Goal: Information Seeking & Learning: Learn about a topic

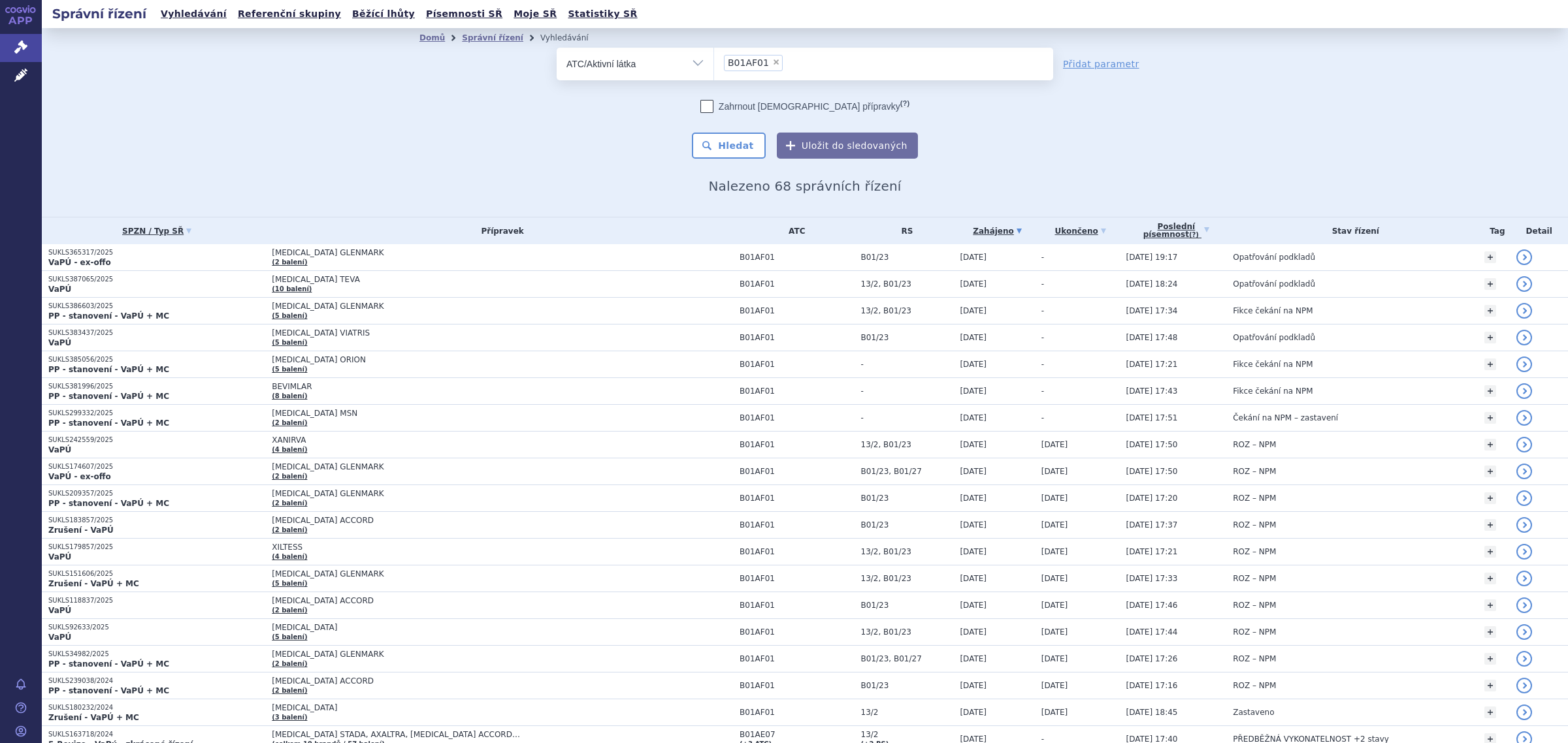
click at [692, 67] on select "Vše Spisová značka Typ SŘ Přípravek/SUKL kód Účastník/Držitel" at bounding box center [634, 62] width 157 height 30
select select "filter-product"
click at [556, 47] on select "Vše Spisová značka Typ SŘ Přípravek/SUKL kód Účastník/Držitel" at bounding box center [634, 62] width 157 height 30
click at [766, 70] on ul at bounding box center [884, 61] width 339 height 27
click at [714, 70] on select at bounding box center [713, 63] width 1 height 32
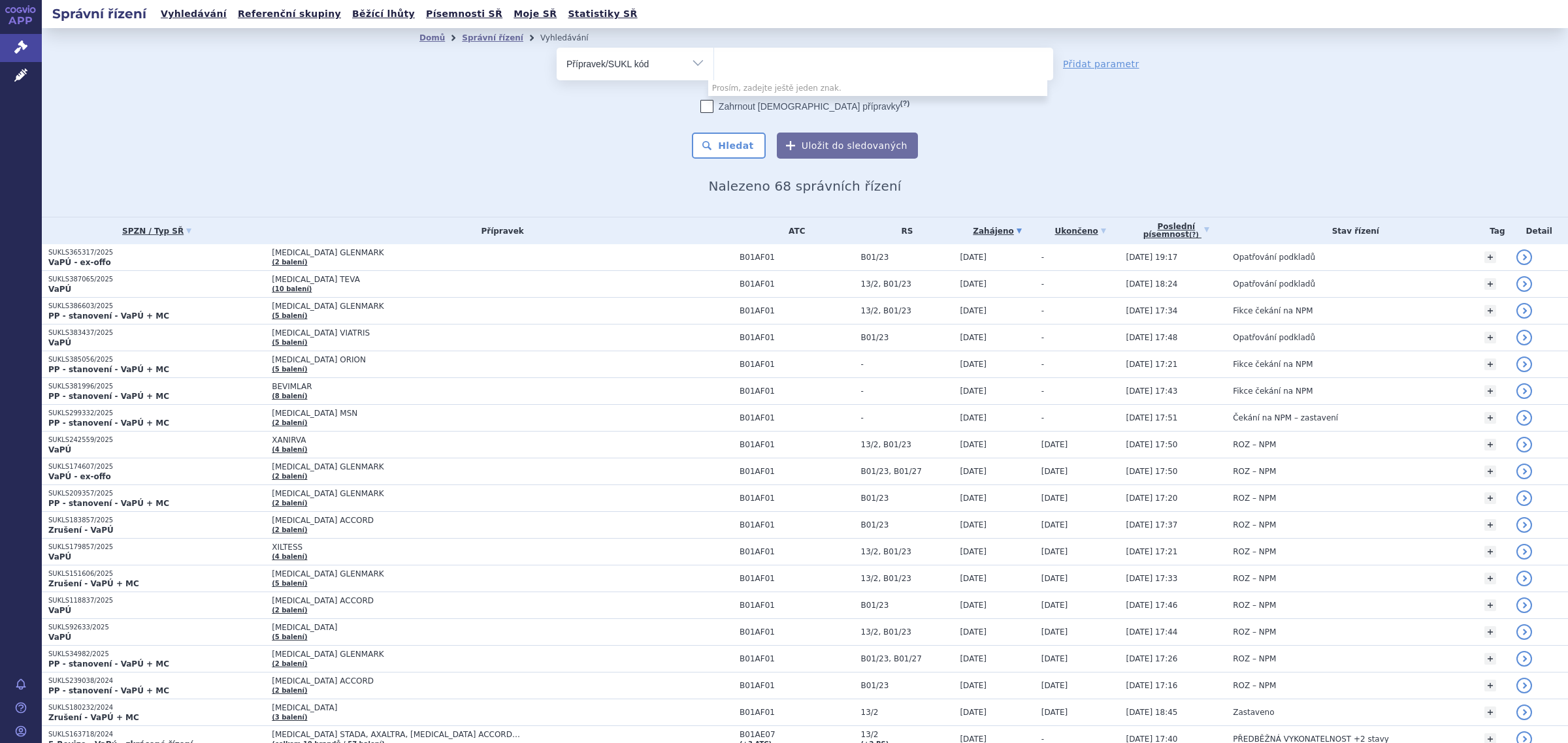
paste input "0268655"
type input "0268655"
select select "0268655"
click at [754, 145] on button "Hledat" at bounding box center [729, 146] width 74 height 26
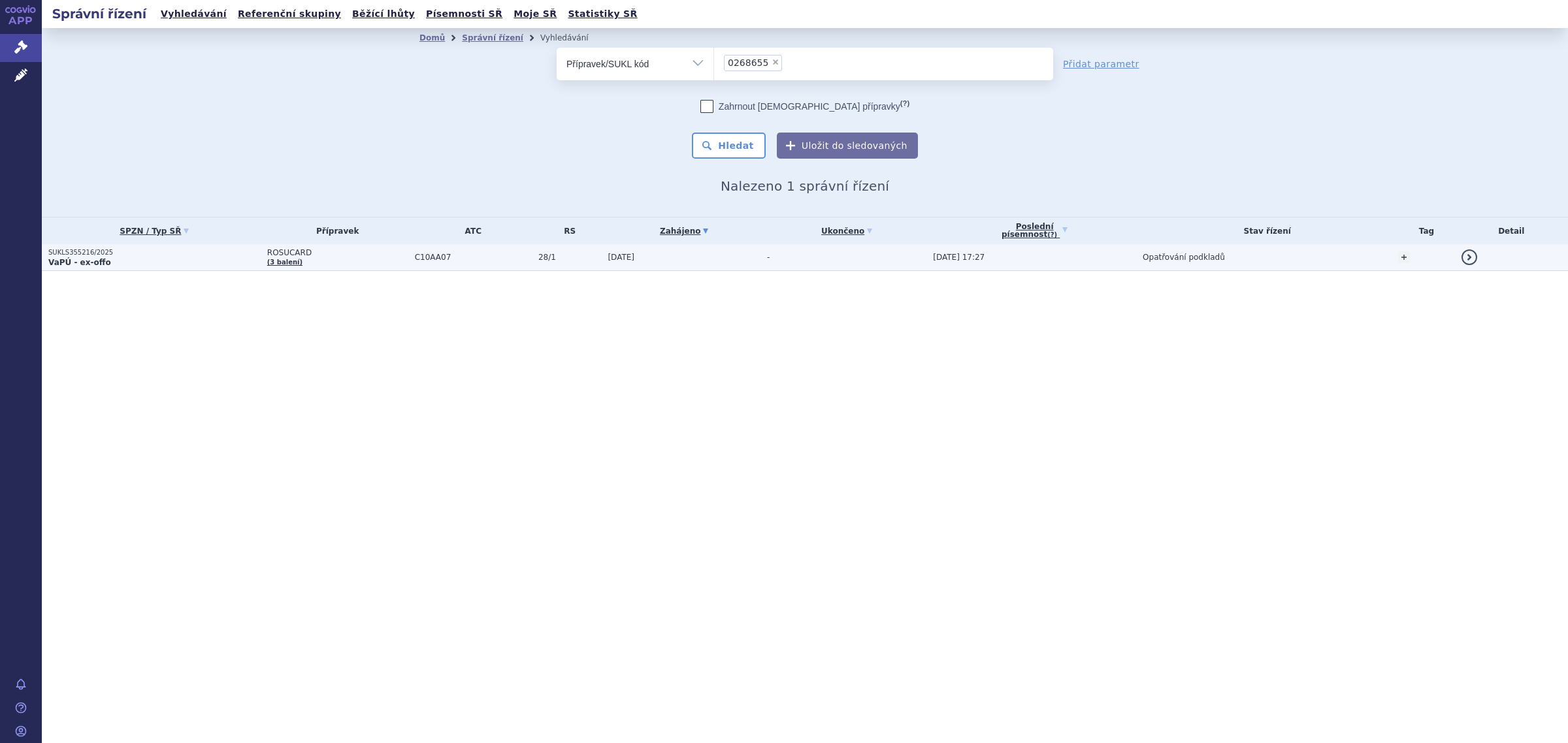
click at [314, 259] on td "ROSUCARD (3 balení)" at bounding box center [334, 257] width 147 height 27
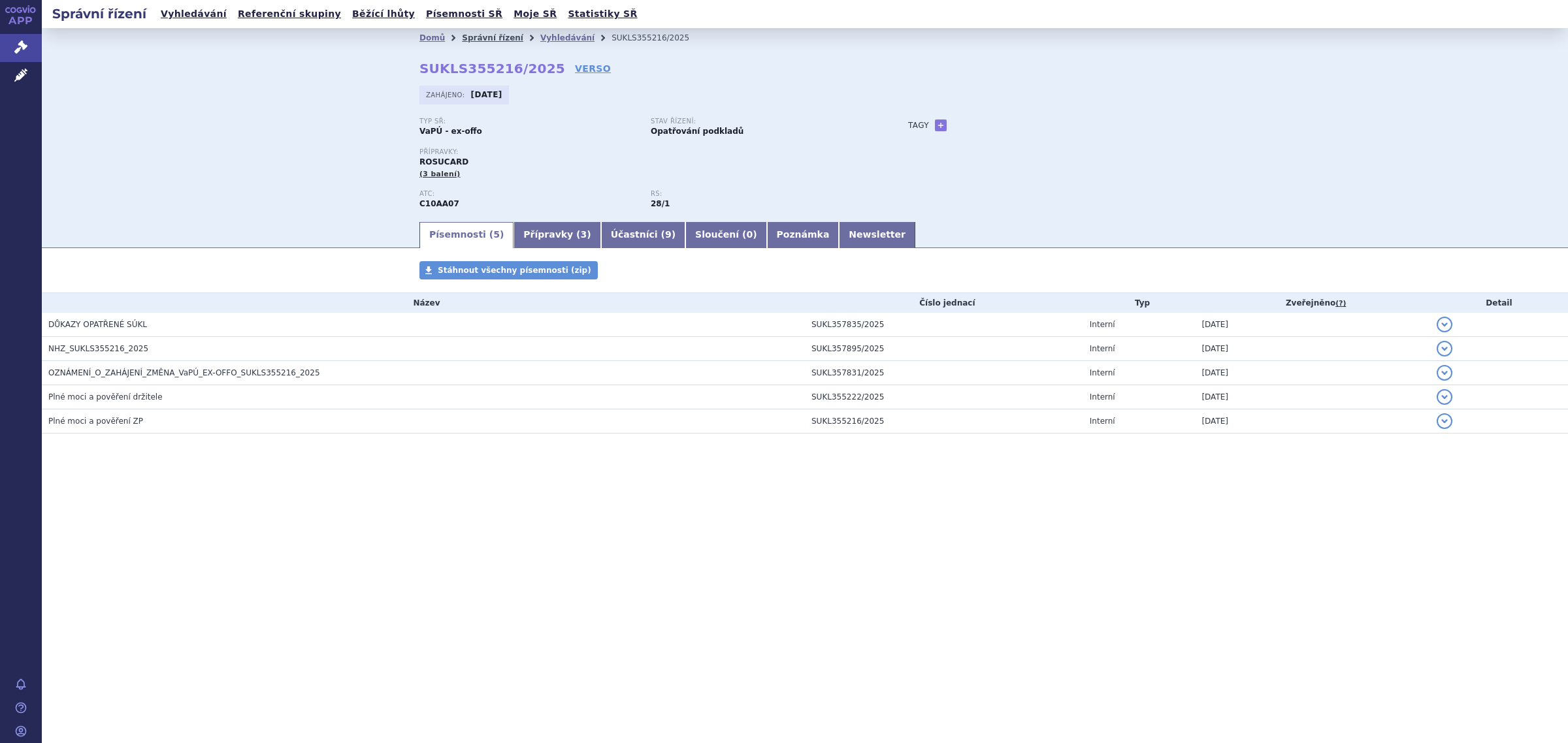
click at [495, 41] on link "Správní řízení" at bounding box center [492, 38] width 61 height 9
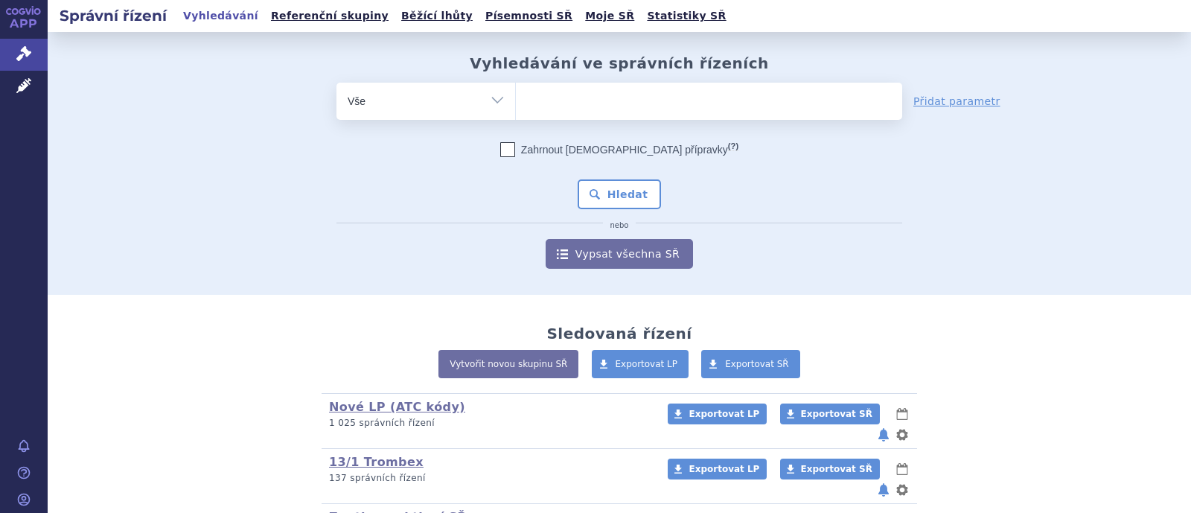
click at [572, 91] on ul at bounding box center [709, 98] width 386 height 31
click at [516, 91] on select at bounding box center [515, 100] width 1 height 37
click at [566, 109] on ul at bounding box center [709, 98] width 386 height 31
click at [516, 109] on select at bounding box center [515, 100] width 1 height 37
click at [611, 109] on ul at bounding box center [709, 98] width 386 height 31
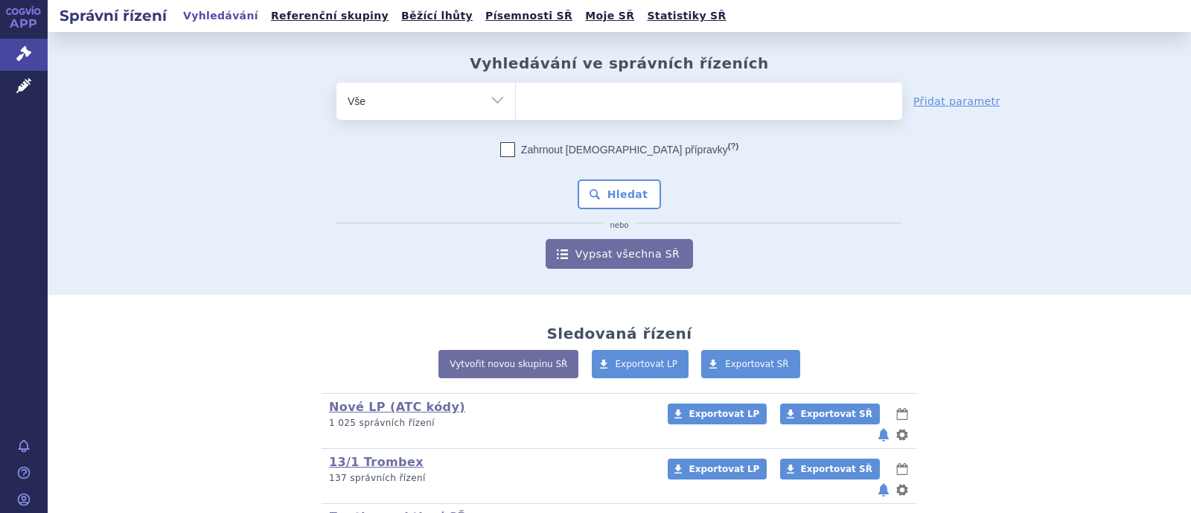
click at [516, 109] on select at bounding box center [515, 100] width 1 height 37
type input "pr"
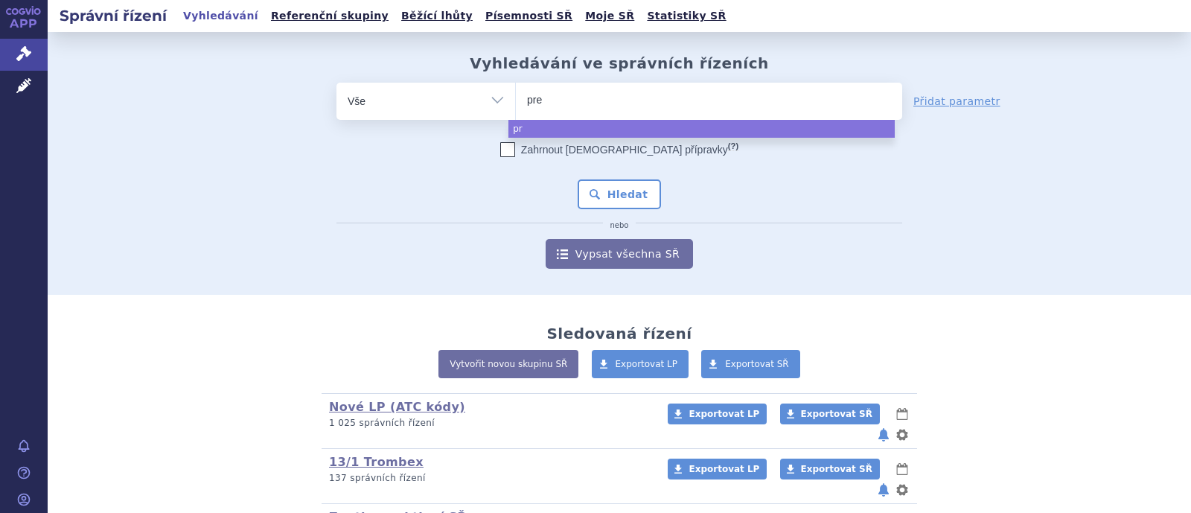
type input "preg"
type input "pregab"
type input "pregabal"
type input "pregabalin"
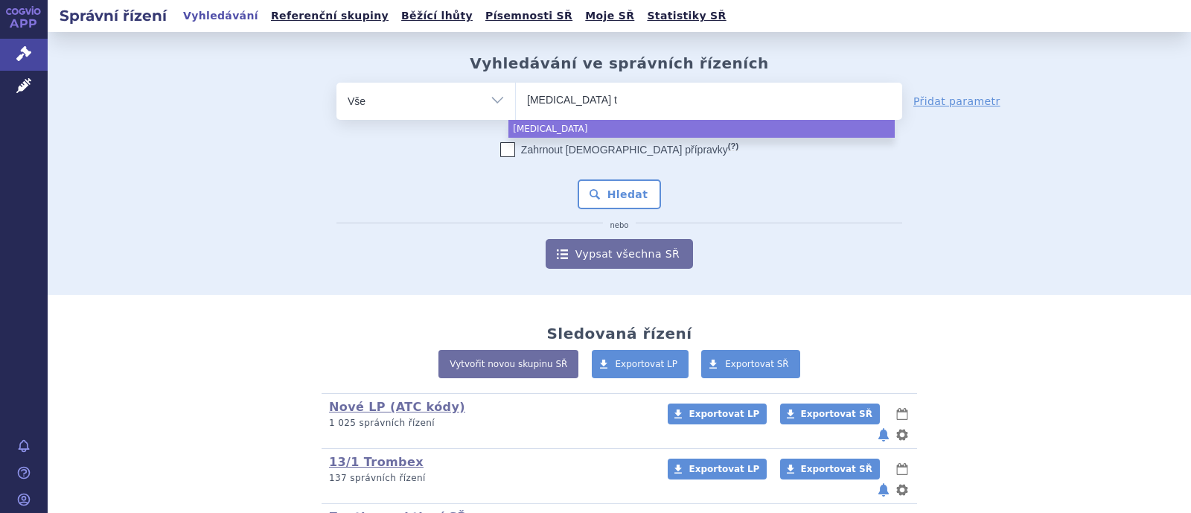
type input "pregabalin te"
type input "pregabalin tev"
type input "[MEDICAL_DATA] teva"
select select "pregabalin teva"
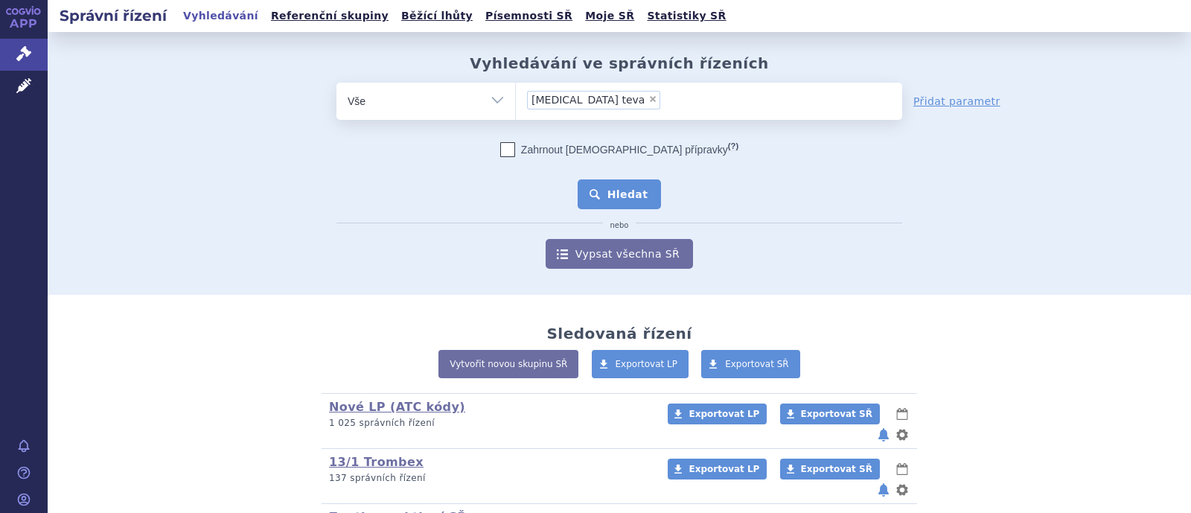
click at [614, 199] on button "Hledat" at bounding box center [620, 194] width 84 height 30
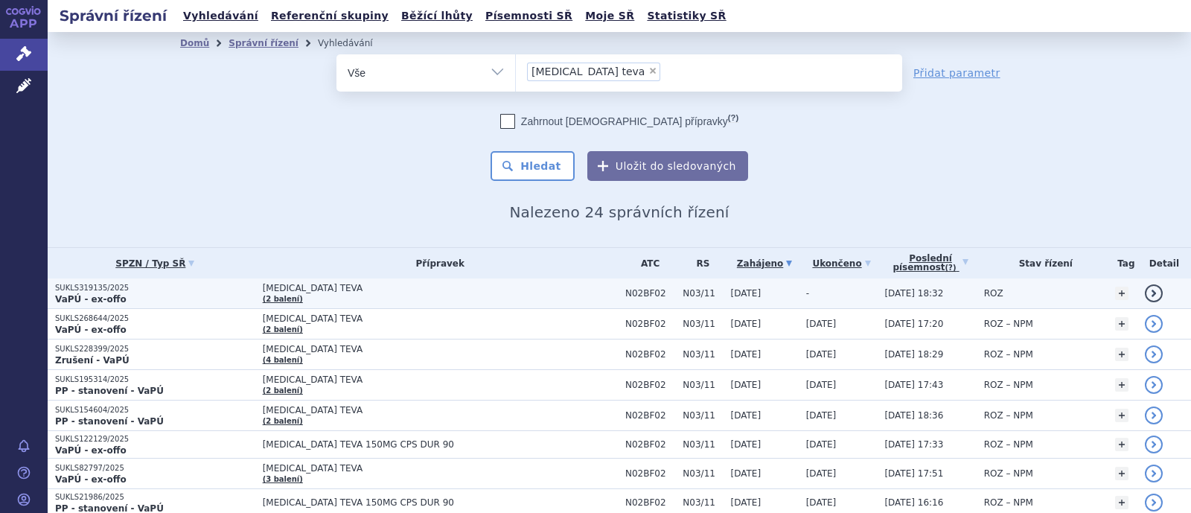
click at [316, 289] on span "[MEDICAL_DATA] TEVA" at bounding box center [440, 288] width 355 height 10
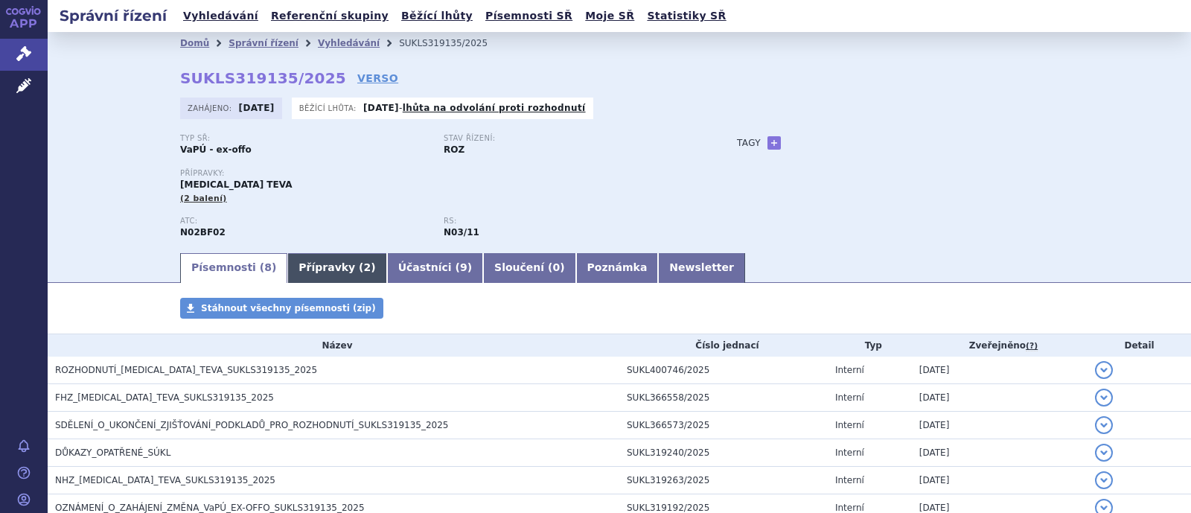
click at [320, 270] on link "Přípravky ( 2 )" at bounding box center [336, 268] width 99 height 30
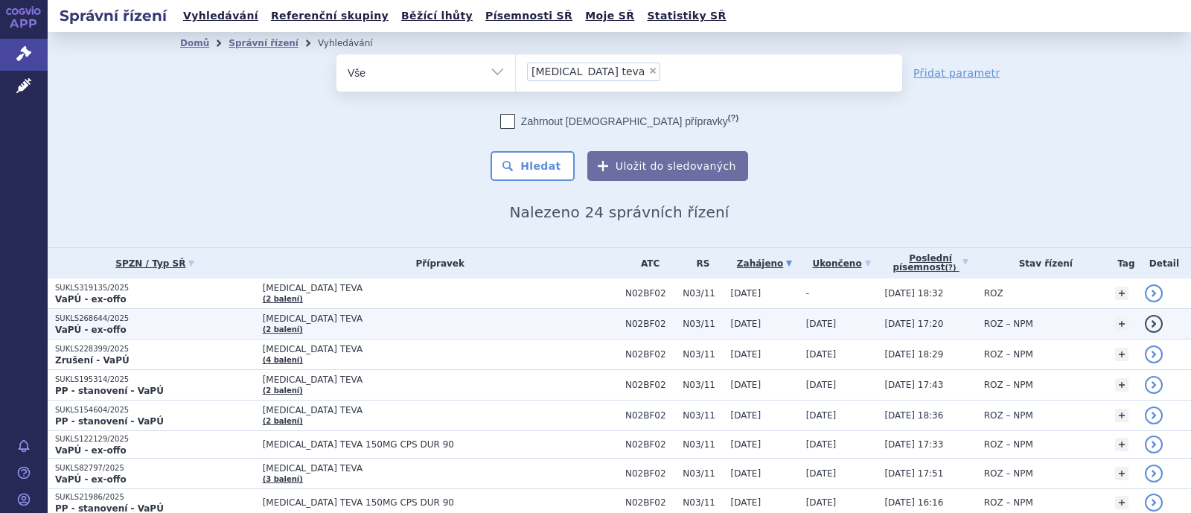
drag, startPoint x: 0, startPoint y: 0, endPoint x: 307, endPoint y: 319, distance: 442.4
click at [307, 319] on span "[MEDICAL_DATA] TEVA" at bounding box center [440, 318] width 355 height 10
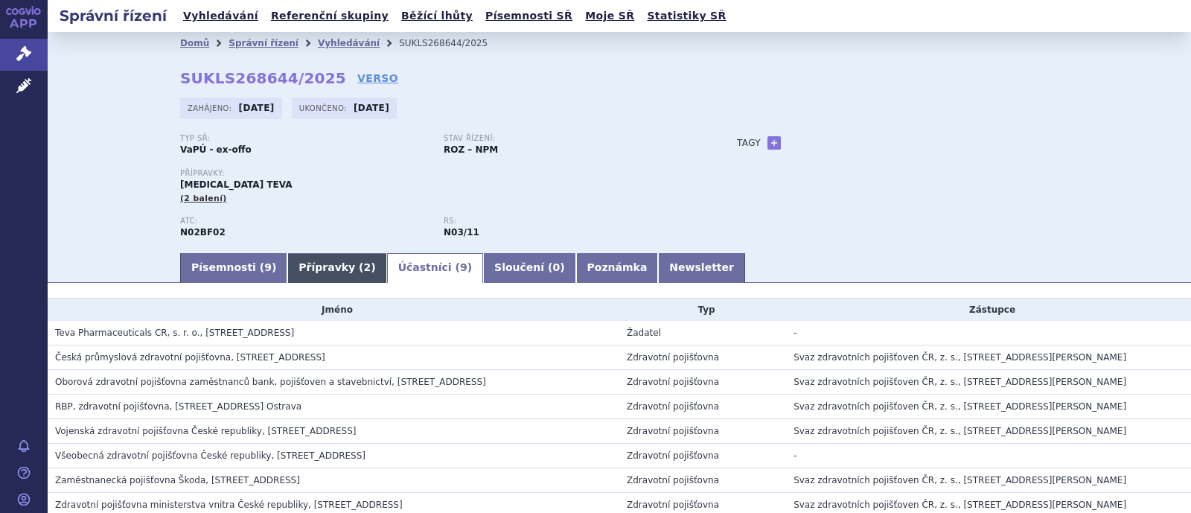
click at [313, 267] on link "Přípravky ( 2 )" at bounding box center [336, 268] width 99 height 30
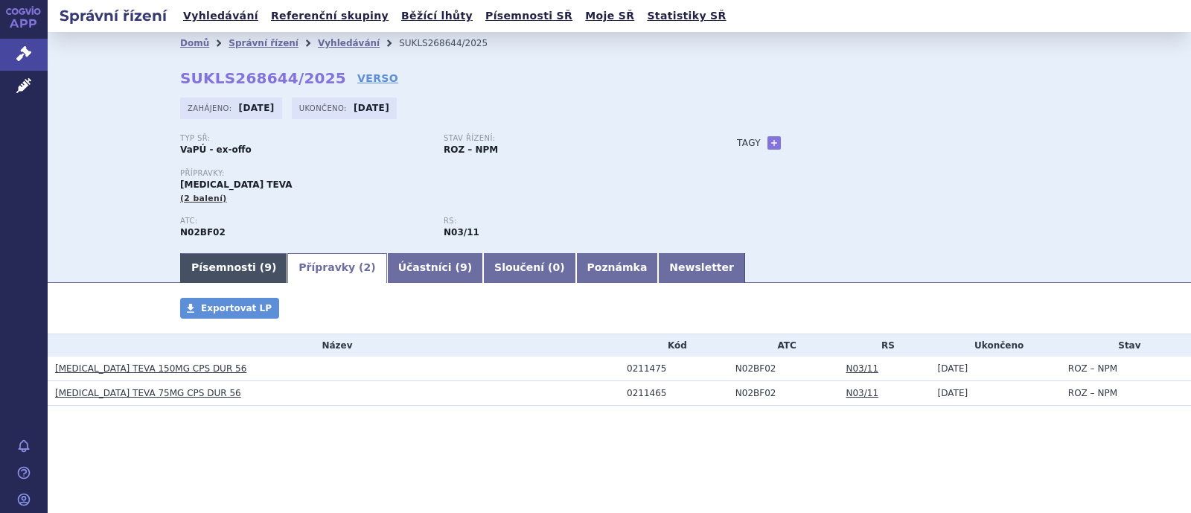
click at [264, 268] on span "9" at bounding box center [267, 267] width 7 height 12
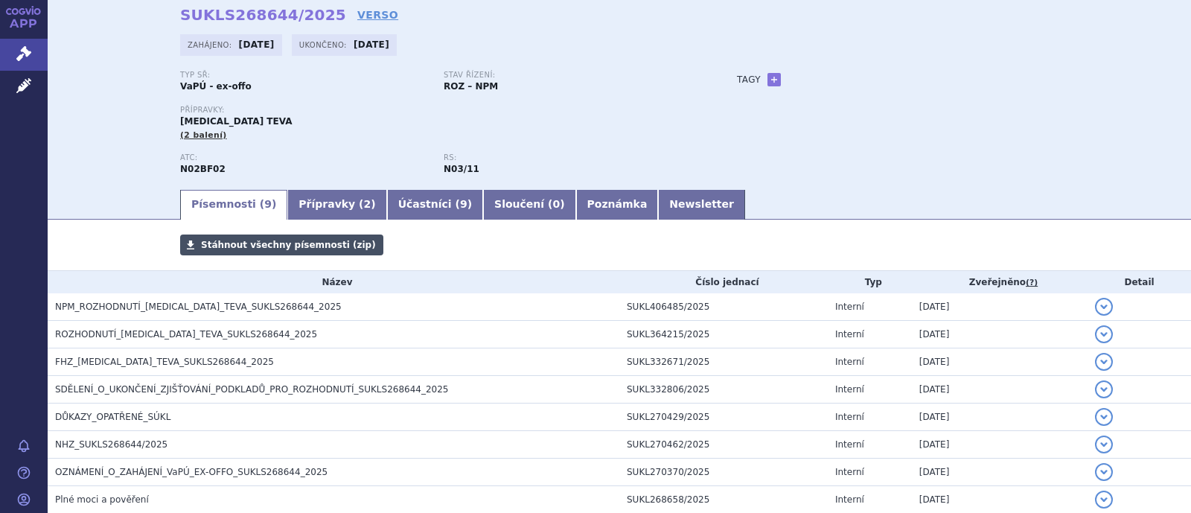
scroll to position [92, 0]
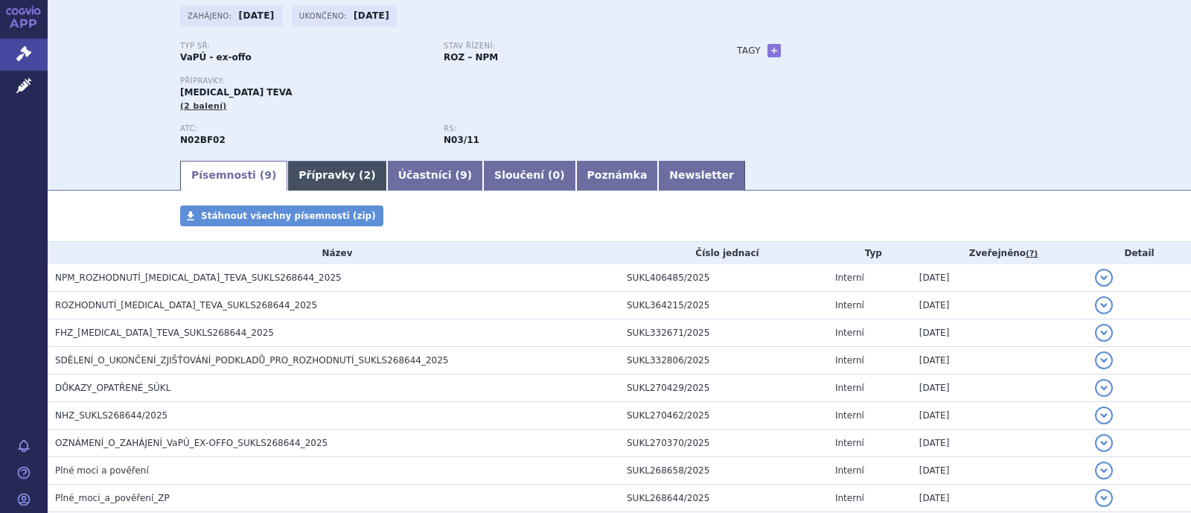
click at [297, 179] on link "Přípravky ( 2 )" at bounding box center [336, 176] width 99 height 30
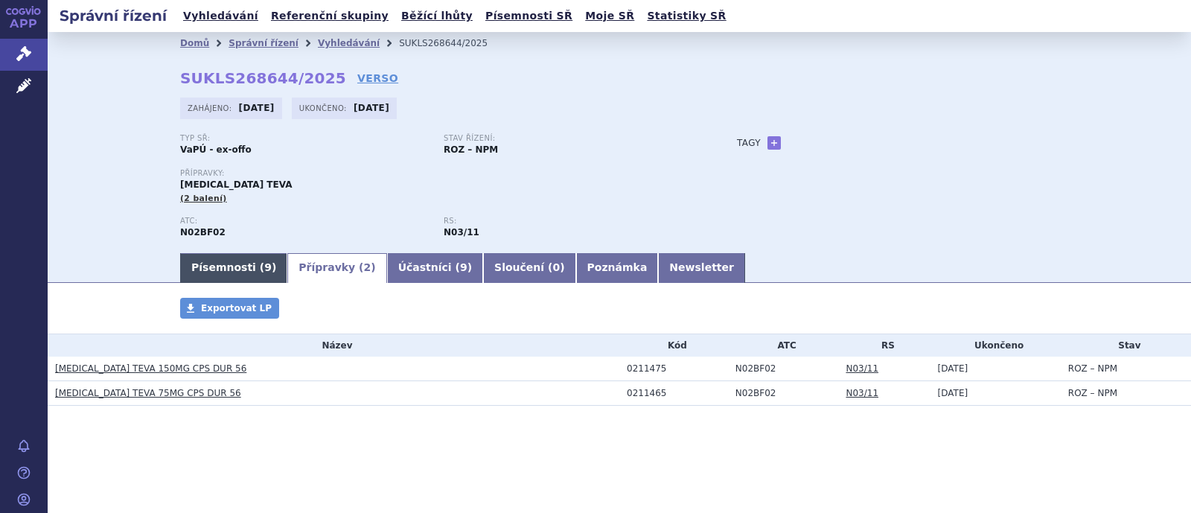
click at [214, 270] on link "Písemnosti ( 9 )" at bounding box center [233, 268] width 107 height 30
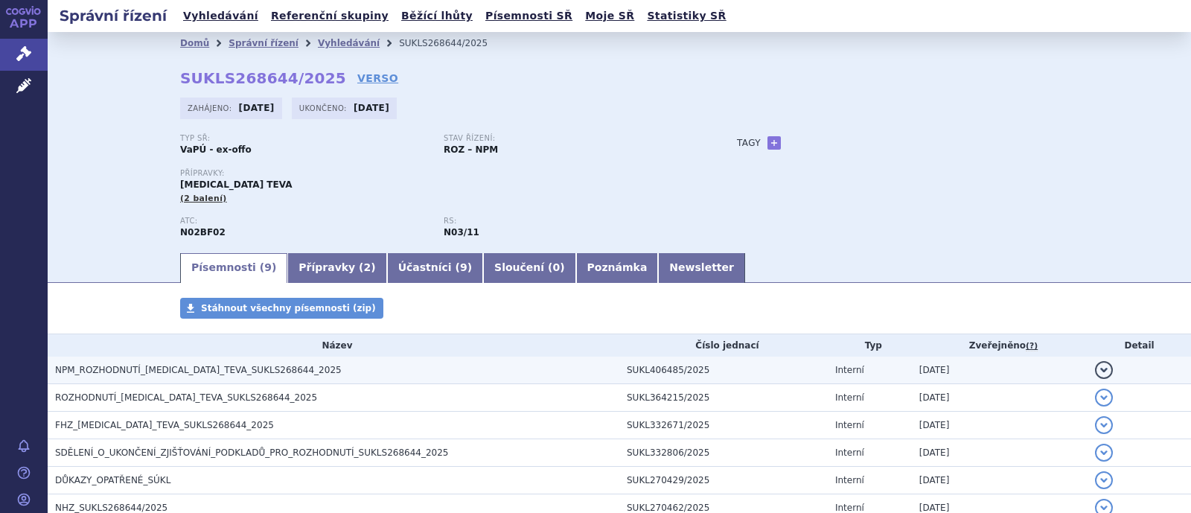
scroll to position [92, 0]
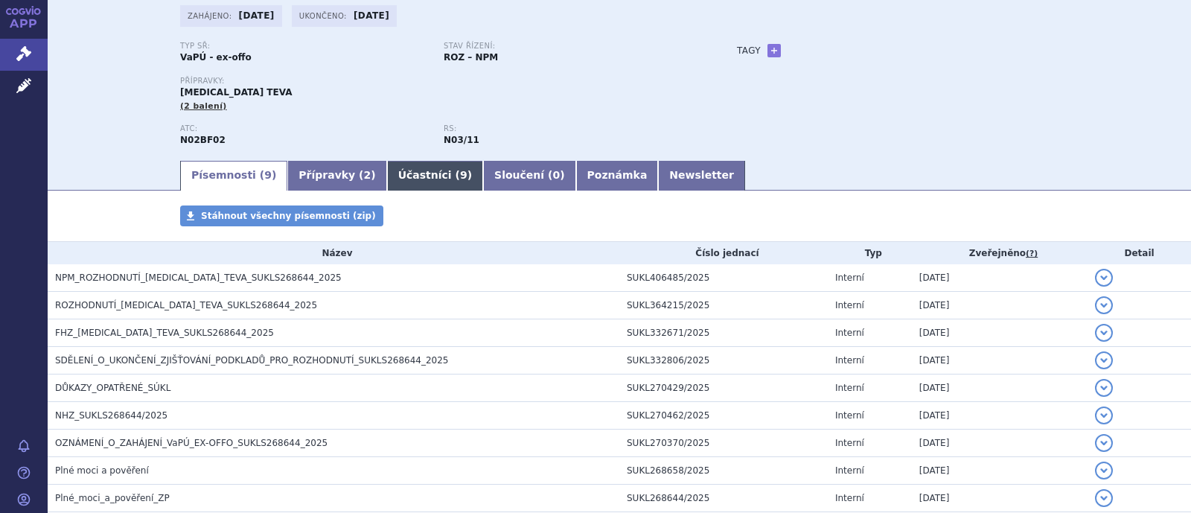
click at [387, 174] on link "Účastníci ( 9 )" at bounding box center [435, 176] width 96 height 30
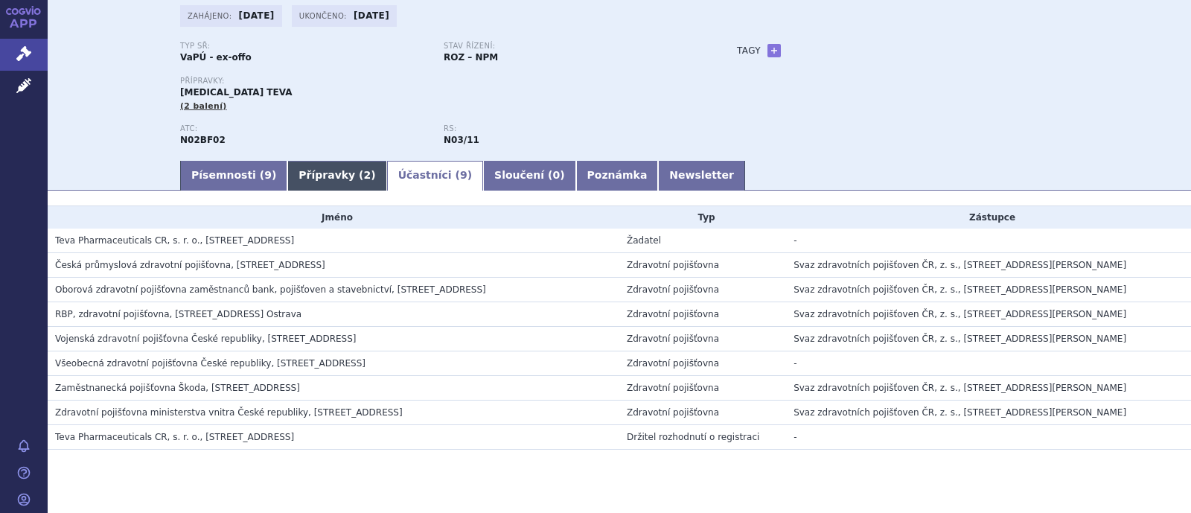
click at [302, 174] on link "Přípravky ( 2 )" at bounding box center [336, 176] width 99 height 30
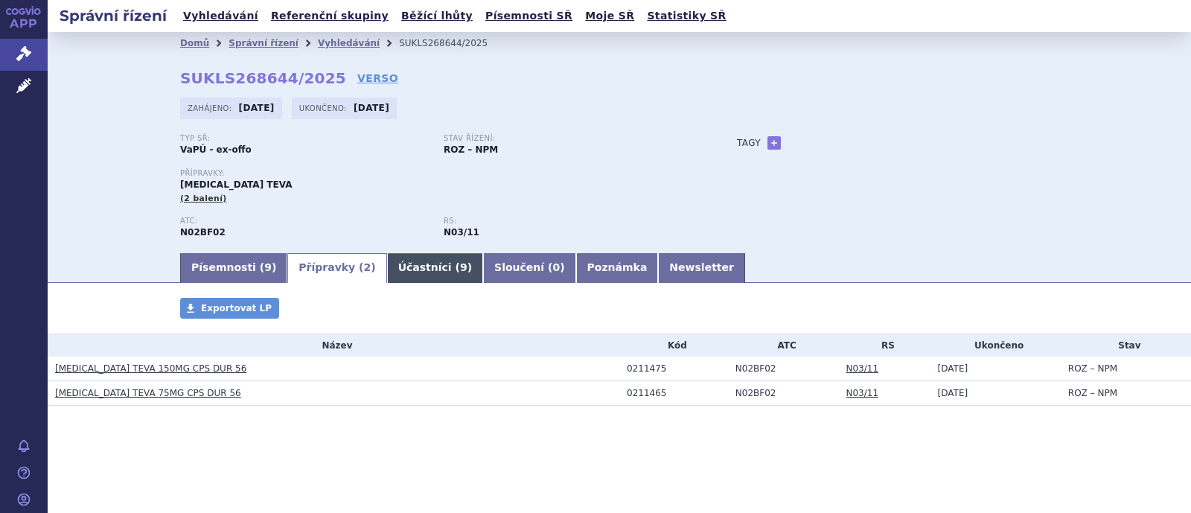
click at [387, 264] on link "Účastníci ( 9 )" at bounding box center [435, 268] width 96 height 30
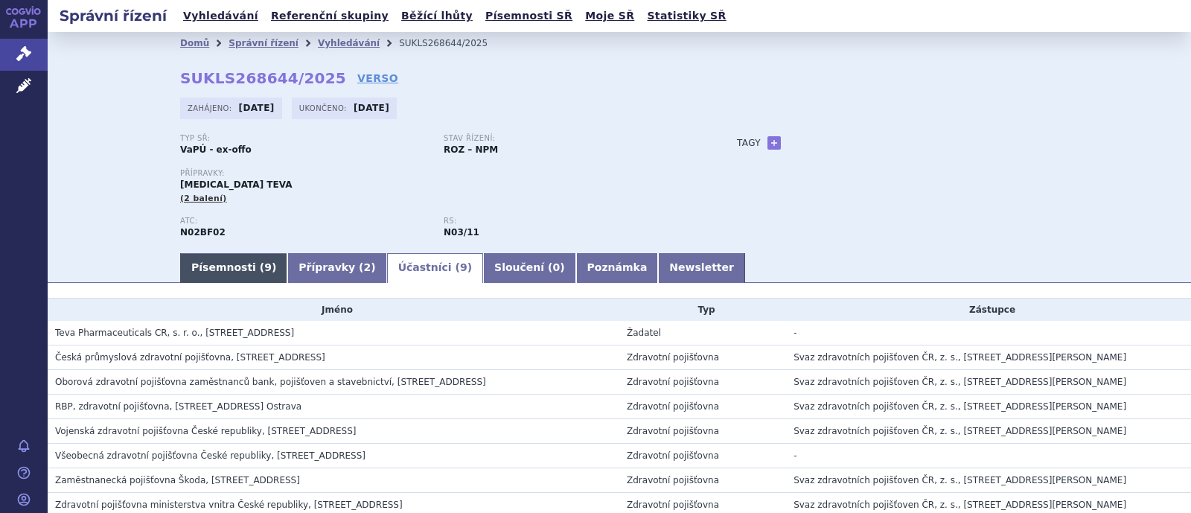
click at [219, 264] on link "Písemnosti ( 9 )" at bounding box center [233, 268] width 107 height 30
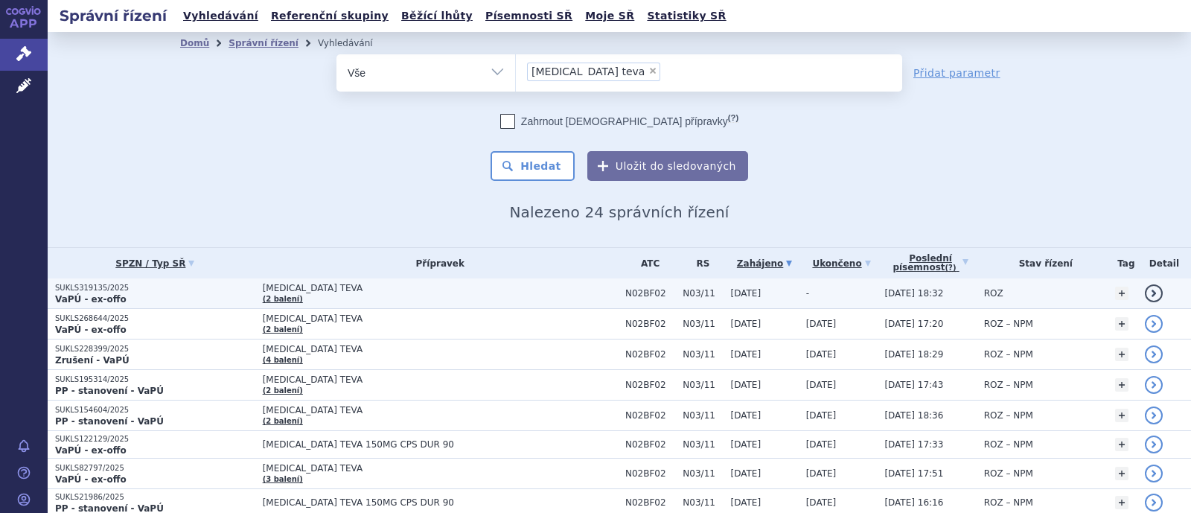
click at [306, 289] on span "[MEDICAL_DATA] TEVA" at bounding box center [440, 288] width 355 height 10
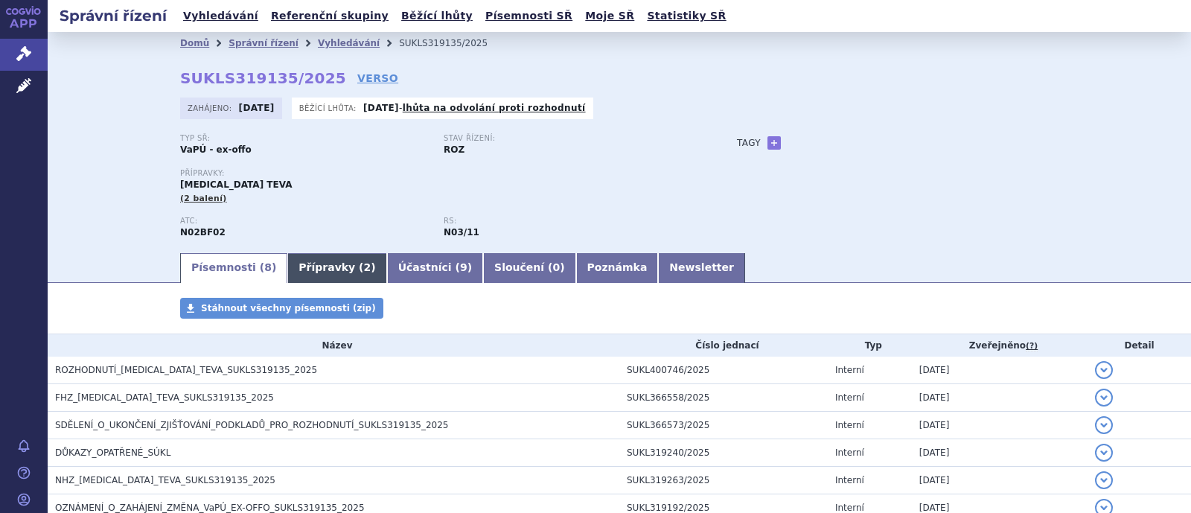
click at [309, 273] on link "Přípravky ( 2 )" at bounding box center [336, 268] width 99 height 30
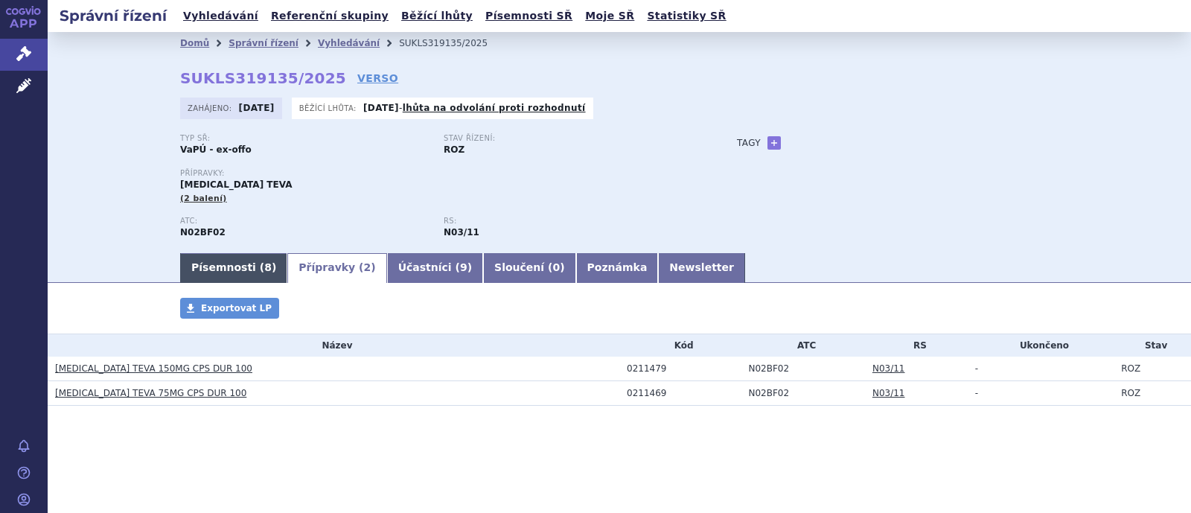
click at [228, 267] on link "Písemnosti ( 8 )" at bounding box center [233, 268] width 107 height 30
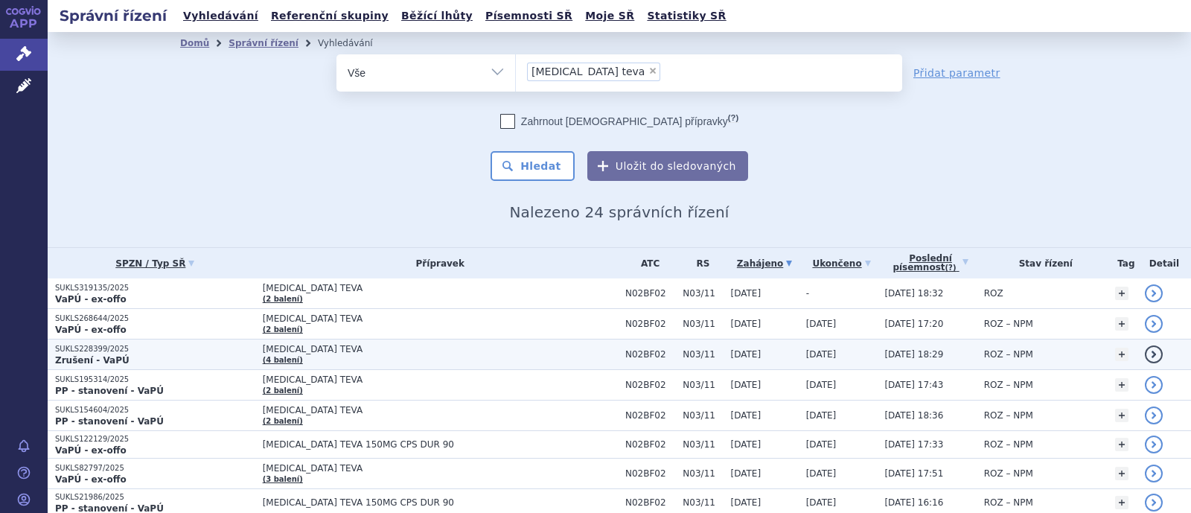
click at [304, 351] on span "[MEDICAL_DATA] TEVA" at bounding box center [440, 349] width 355 height 10
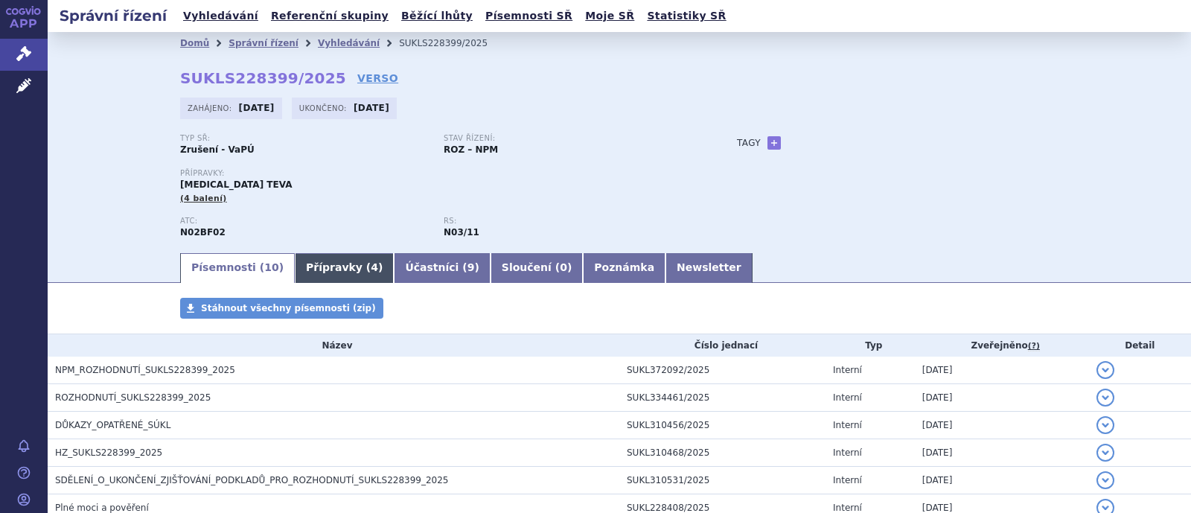
click at [310, 268] on link "Přípravky ( 4 )" at bounding box center [344, 268] width 99 height 30
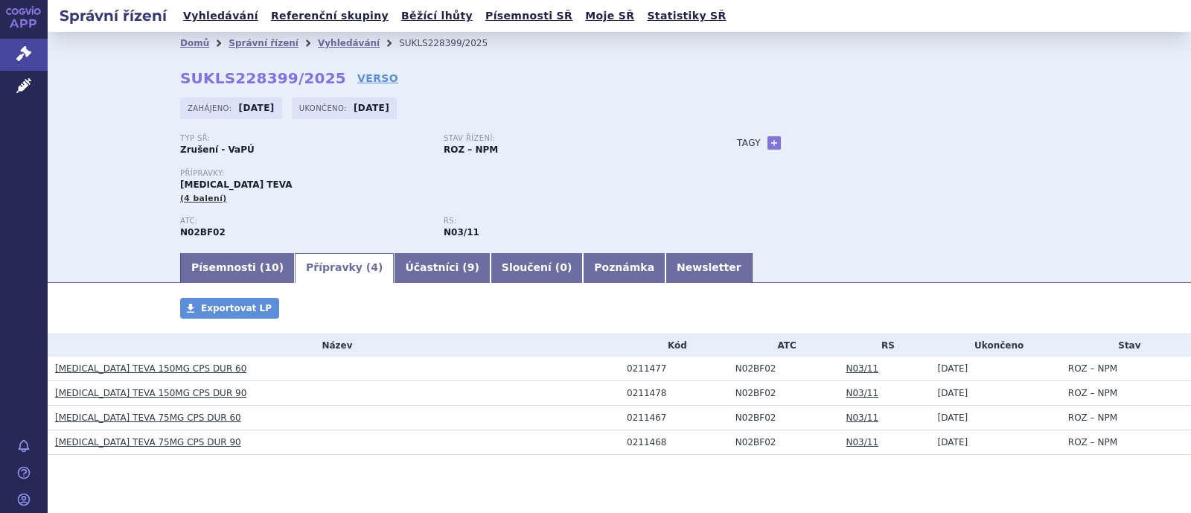
click at [313, 270] on link "Přípravky ( 4 )" at bounding box center [344, 268] width 99 height 30
click at [204, 276] on link "Písemnosti ( 10 )" at bounding box center [237, 268] width 115 height 30
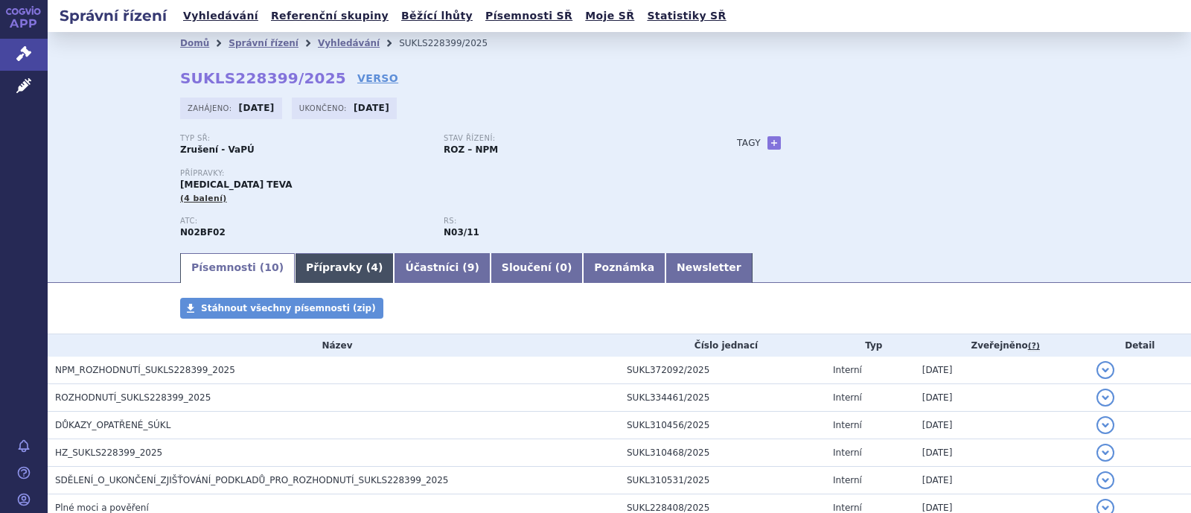
click at [313, 262] on link "Přípravky ( 4 )" at bounding box center [344, 268] width 99 height 30
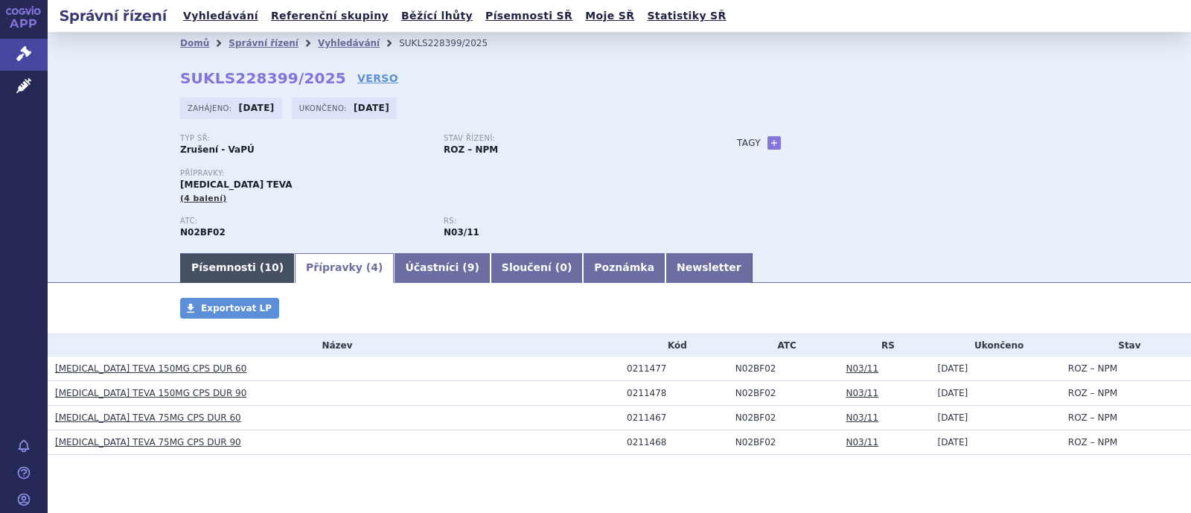
click at [204, 277] on link "Písemnosti ( 10 )" at bounding box center [237, 268] width 115 height 30
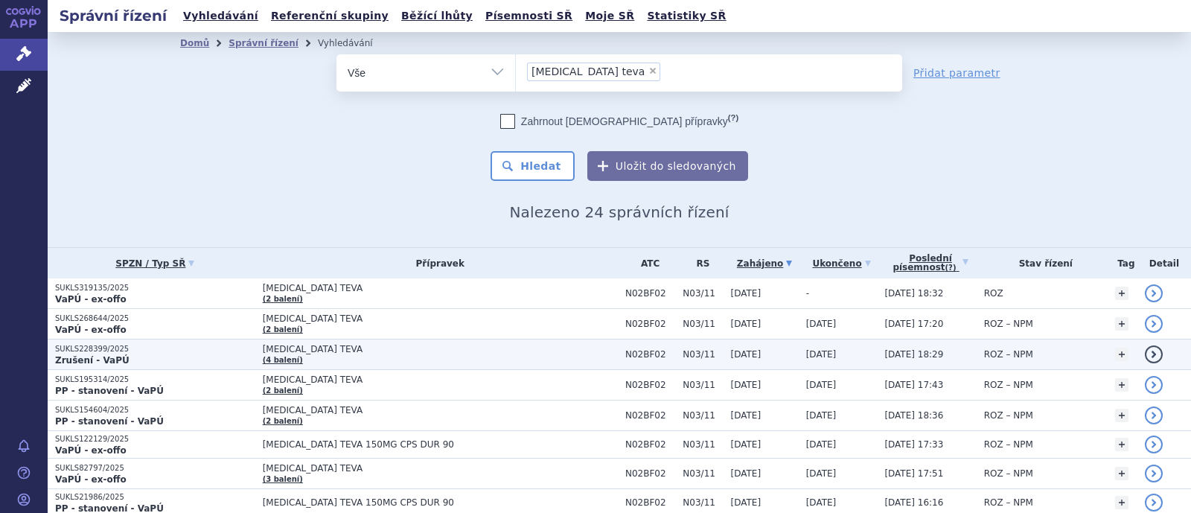
click at [314, 354] on span "[MEDICAL_DATA] TEVA" at bounding box center [440, 349] width 355 height 10
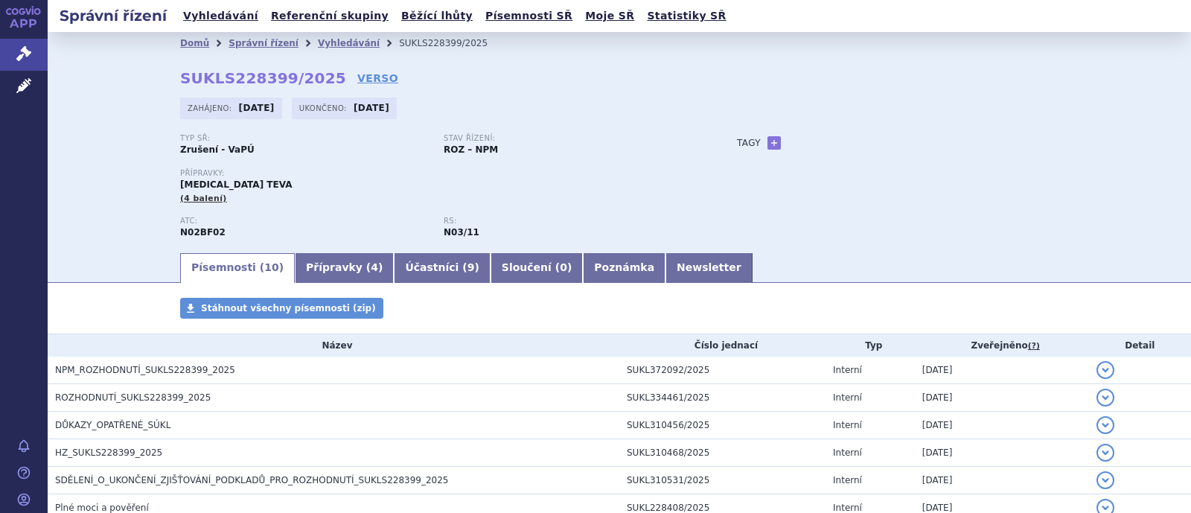
click at [295, 255] on link "Přípravky ( 4 )" at bounding box center [344, 268] width 99 height 30
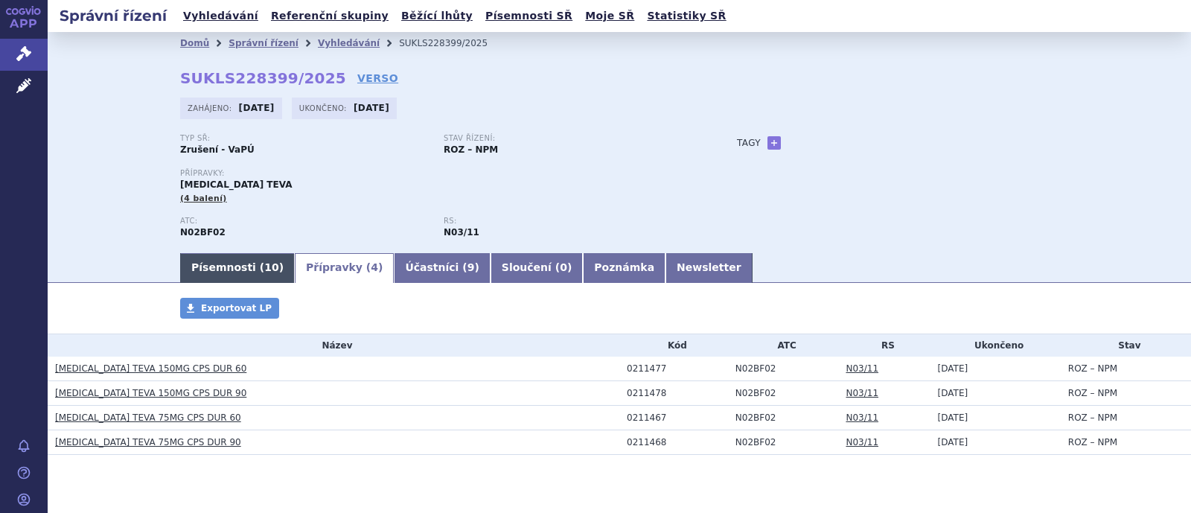
click at [231, 272] on link "Písemnosti ( 10 )" at bounding box center [237, 268] width 115 height 30
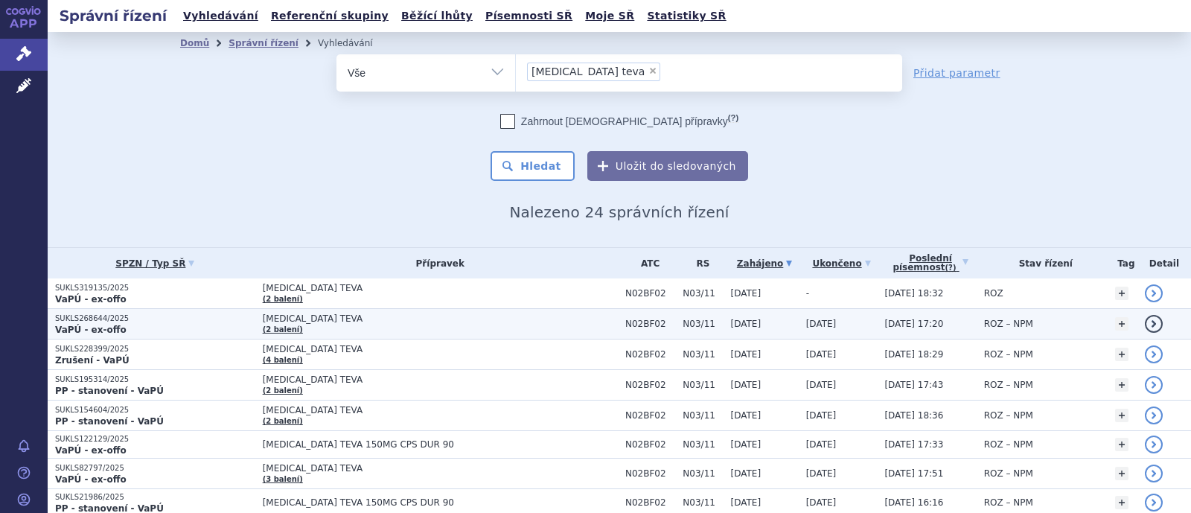
click at [304, 316] on span "[MEDICAL_DATA] TEVA" at bounding box center [440, 318] width 355 height 10
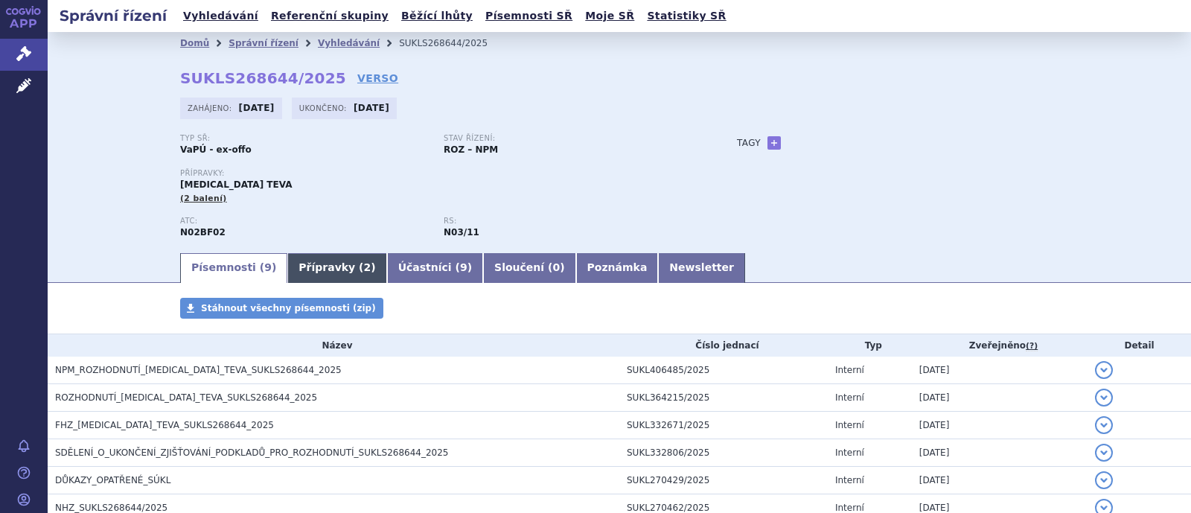
click at [300, 270] on link "Přípravky ( 2 )" at bounding box center [336, 268] width 99 height 30
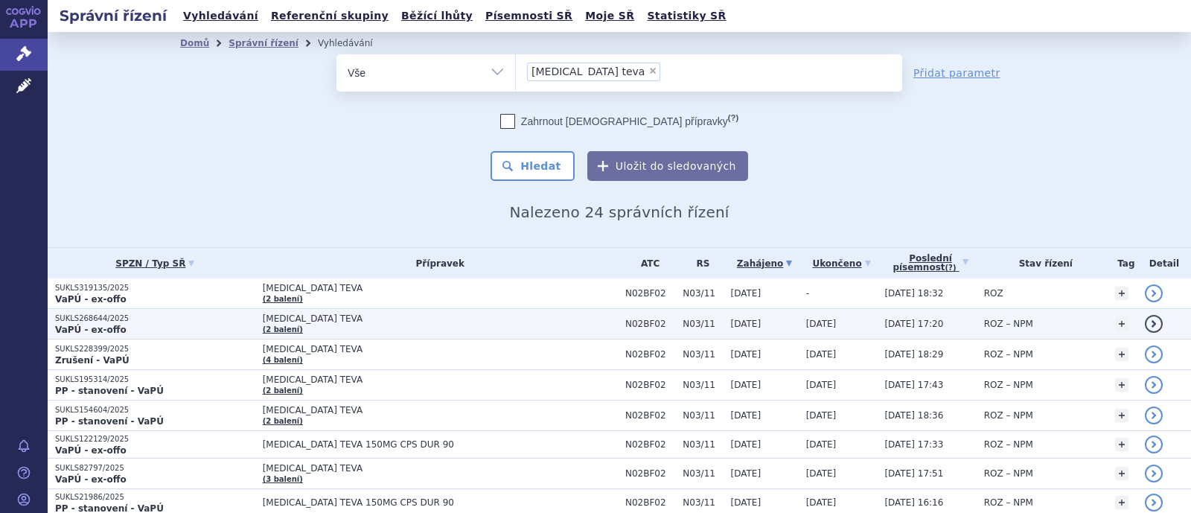
click at [320, 319] on span "[MEDICAL_DATA] TEVA" at bounding box center [440, 318] width 355 height 10
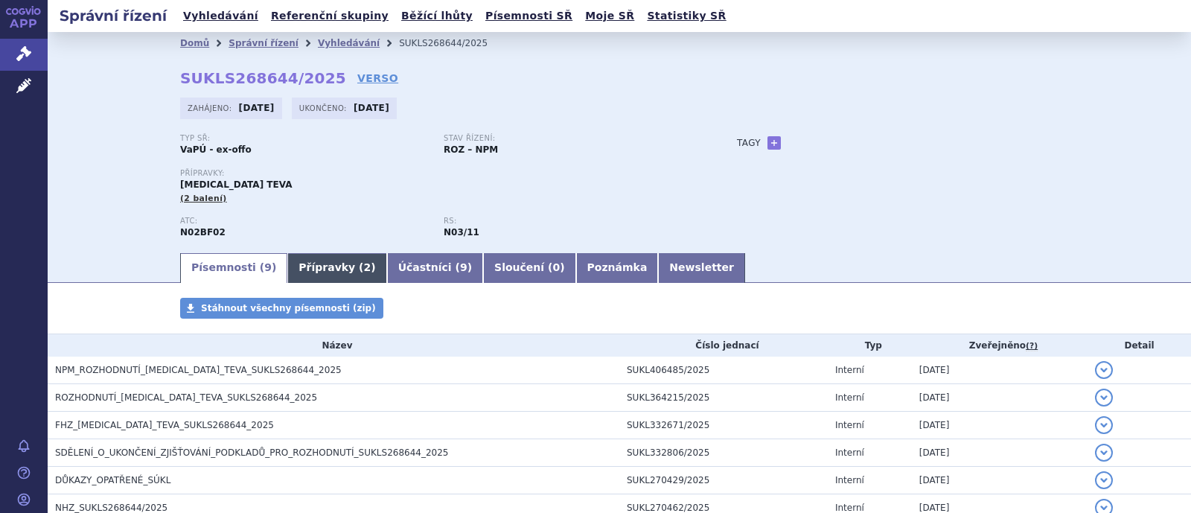
click at [316, 279] on link "Přípravky ( 2 )" at bounding box center [336, 268] width 99 height 30
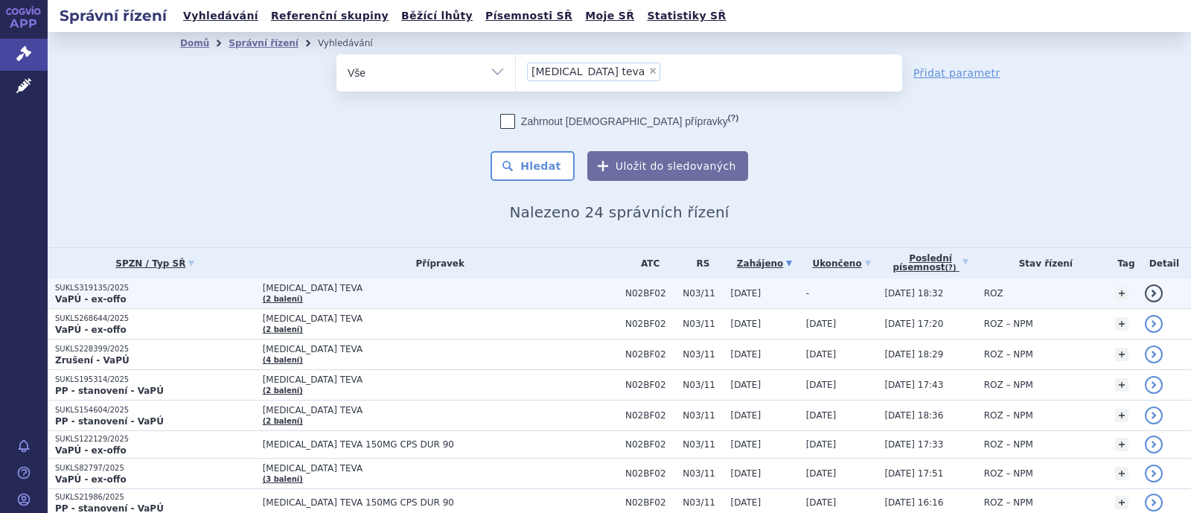
click at [295, 284] on span "[MEDICAL_DATA] TEVA" at bounding box center [440, 288] width 355 height 10
click at [299, 289] on span "[MEDICAL_DATA] TEVA" at bounding box center [440, 288] width 355 height 10
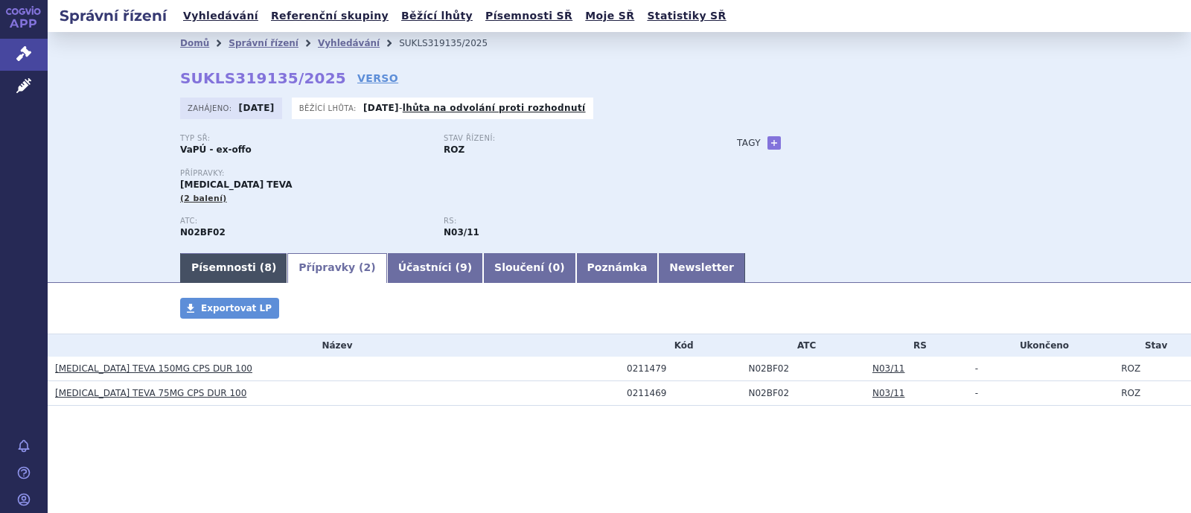
click at [237, 269] on link "Písemnosti ( 8 )" at bounding box center [233, 268] width 107 height 30
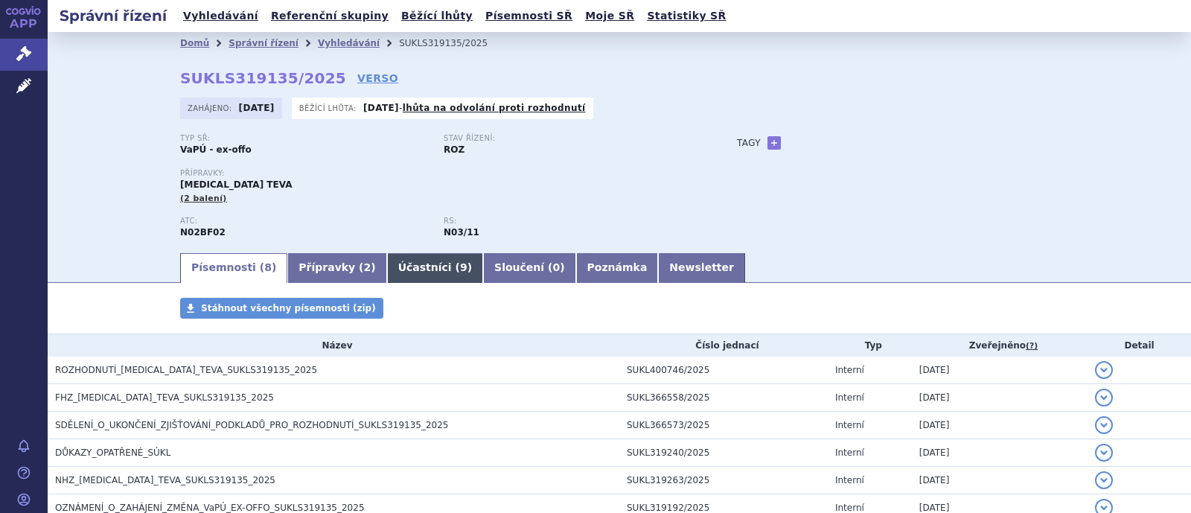
click at [387, 266] on link "Účastníci ( 9 )" at bounding box center [435, 268] width 96 height 30
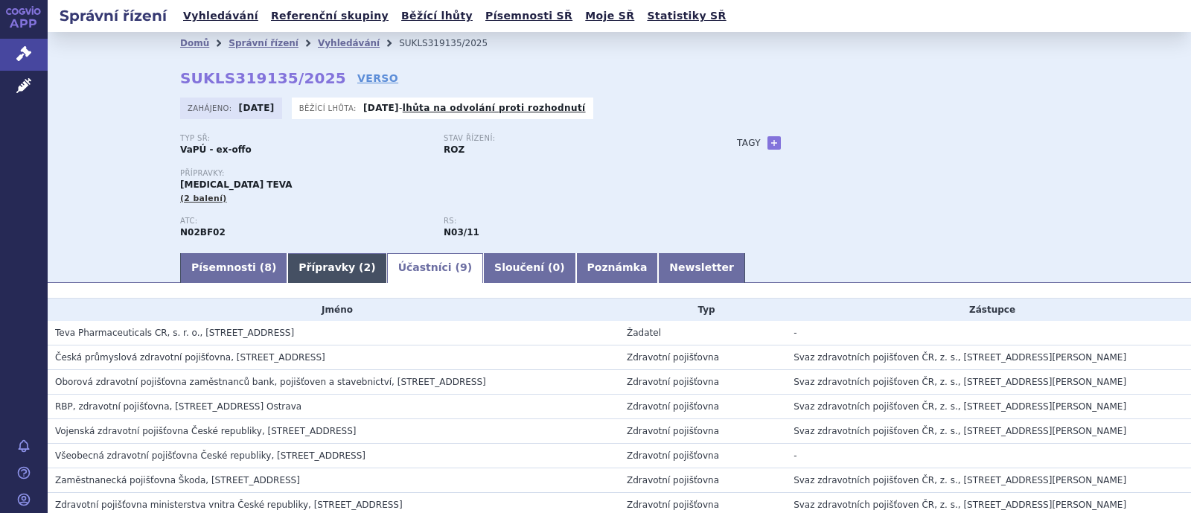
click at [302, 268] on link "Přípravky ( 2 )" at bounding box center [336, 268] width 99 height 30
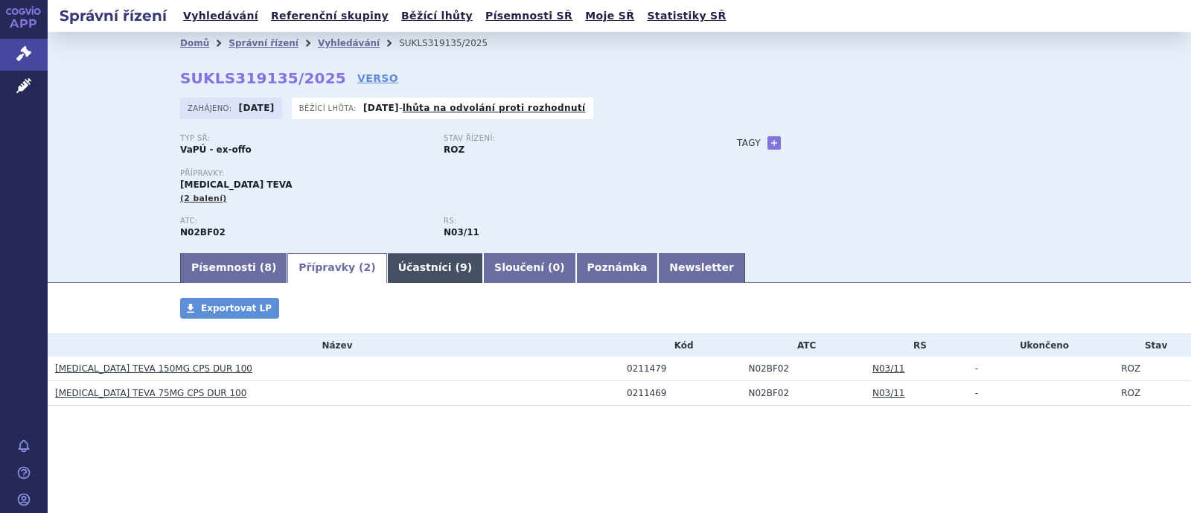
click at [392, 266] on link "Účastníci ( 9 )" at bounding box center [435, 268] width 96 height 30
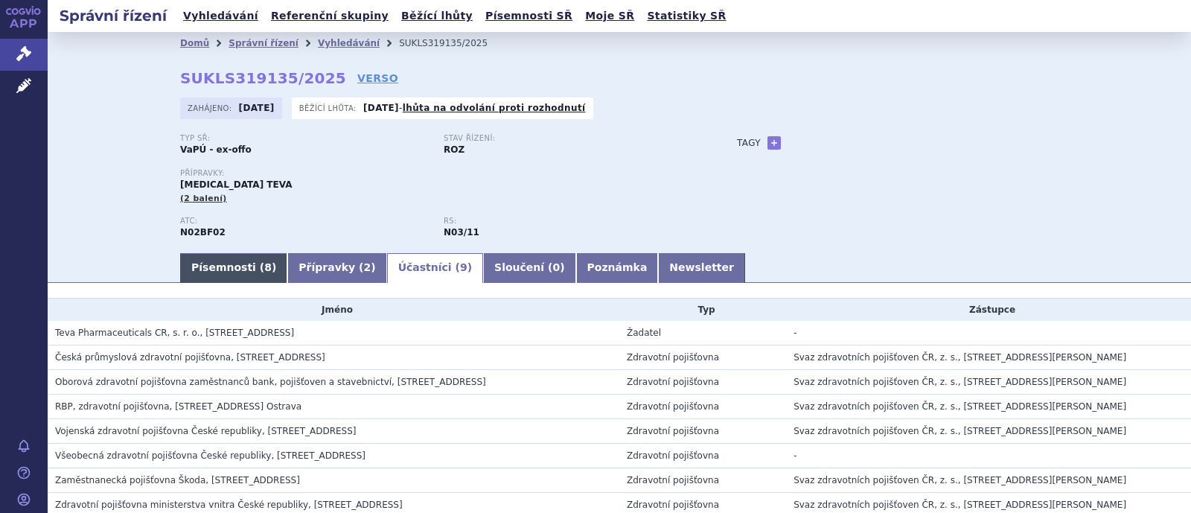
click at [232, 267] on link "Písemnosti ( 8 )" at bounding box center [233, 268] width 107 height 30
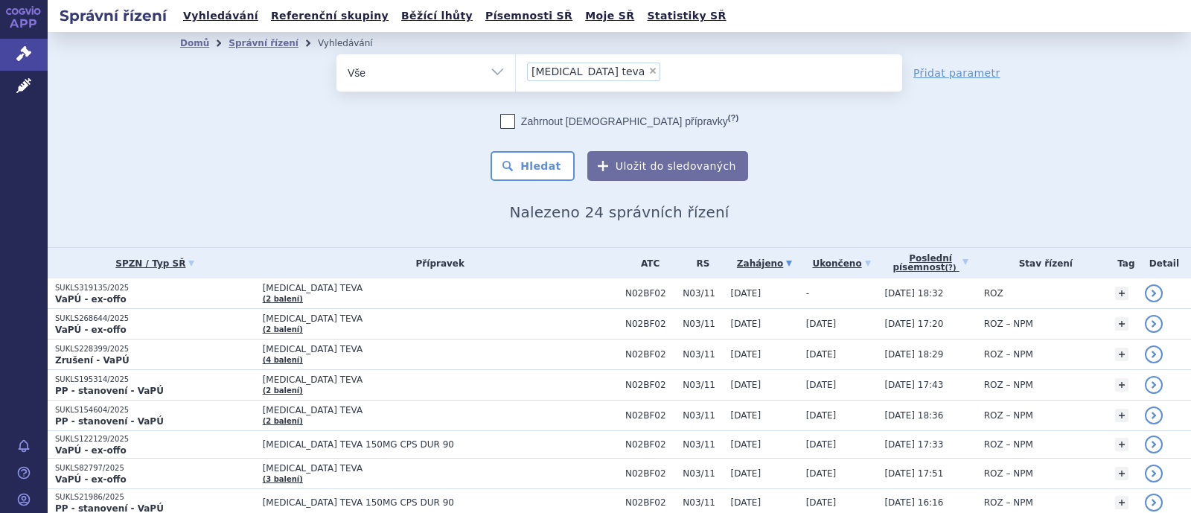
click at [437, 197] on div "Domů Správní řízení Vyhledávání Vyhledávání ve správních řízeních odstranit Vše…" at bounding box center [619, 137] width 938 height 167
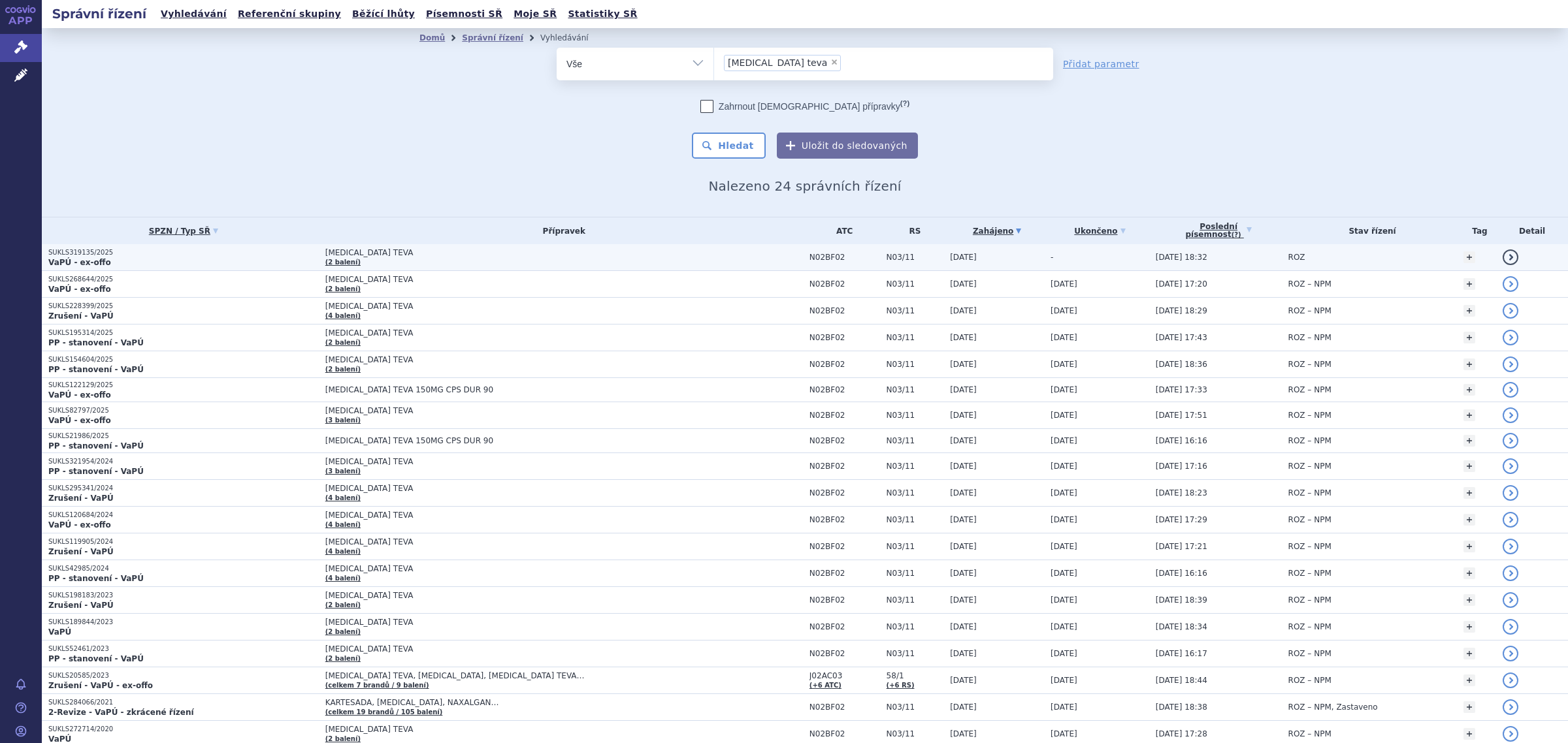
click at [383, 252] on span "[MEDICAL_DATA] TEVA" at bounding box center [489, 253] width 326 height 9
